Goal: Entertainment & Leisure: Browse casually

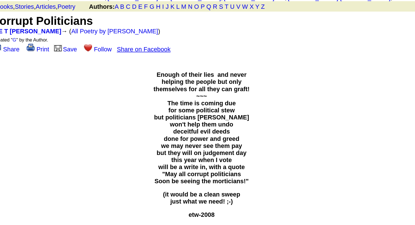
click at [199, 81] on span "Enough of their lies and never helping the people but only themselves for all t…" at bounding box center [201, 115] width 57 height 68
click at [199, 83] on span "Enough of their lies and never helping the people but only themselves for all t…" at bounding box center [201, 115] width 57 height 68
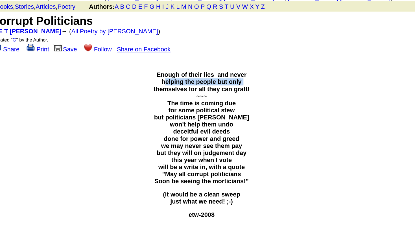
click at [199, 83] on span "Enough of their lies and never helping the people but only themselves for all t…" at bounding box center [201, 115] width 57 height 68
click at [199, 89] on span "Enough of their lies and never helping the people but only themselves for all t…" at bounding box center [201, 115] width 57 height 68
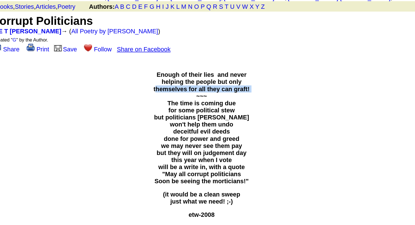
click at [199, 89] on span "Enough of their lies and never helping the people but only themselves for all t…" at bounding box center [201, 115] width 57 height 68
click at [199, 101] on span "Enough of their lies and never helping the people but only themselves for all t…" at bounding box center [201, 115] width 57 height 68
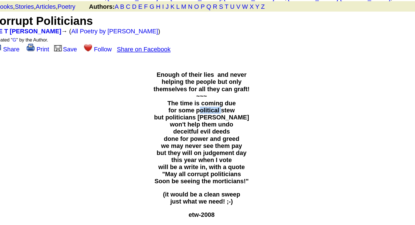
click at [199, 101] on span "Enough of their lies and never helping the people but only themselves for all t…" at bounding box center [201, 115] width 57 height 68
click at [198, 107] on span "Enough of their lies and never helping the people but only themselves for all t…" at bounding box center [201, 115] width 57 height 68
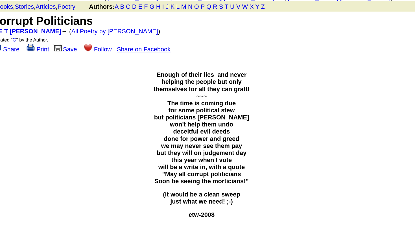
click at [198, 110] on span "Enough of their lies and never helping the people but only themselves for all t…" at bounding box center [201, 115] width 57 height 68
click at [198, 120] on span "Enough of their lies and never helping the people but only themselves for all t…" at bounding box center [201, 115] width 57 height 68
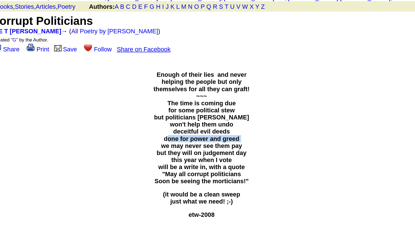
click at [198, 120] on span "Enough of their lies and never helping the people but only themselves for all t…" at bounding box center [201, 115] width 57 height 68
click at [198, 133] on span "Enough of their lies and never helping the people but only themselves for all t…" at bounding box center [201, 115] width 57 height 68
click at [198, 140] on span "Enough of their lies and never helping the people but only themselves for all t…" at bounding box center [201, 115] width 57 height 68
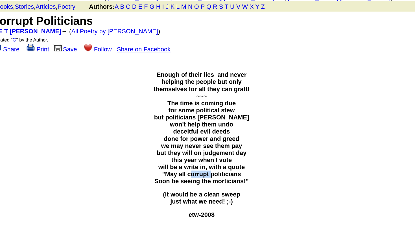
click at [198, 140] on span "Enough of their lies and never helping the people but only themselves for all t…" at bounding box center [201, 115] width 57 height 68
click at [198, 147] on span "Enough of their lies and never helping the people but only themselves for all t…" at bounding box center [201, 115] width 57 height 68
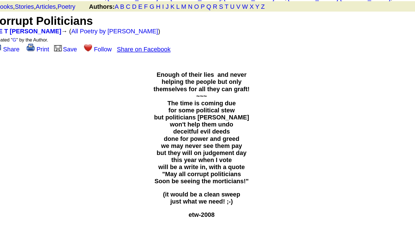
click at [198, 153] on span "(it would be a clean sweep just what we need! ;-)" at bounding box center [202, 157] width 46 height 8
